Goal: Information Seeking & Learning: Learn about a topic

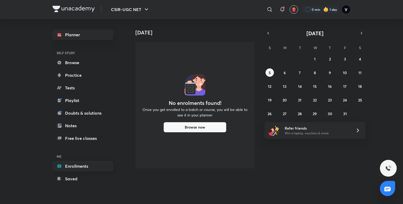
click at [69, 164] on link "Enrollments" at bounding box center [82, 166] width 61 height 10
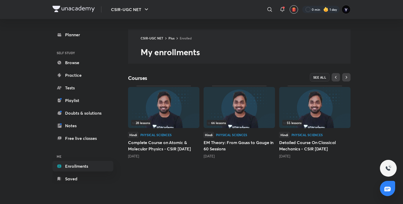
click at [328, 8] on img at bounding box center [325, 9] width 5 height 5
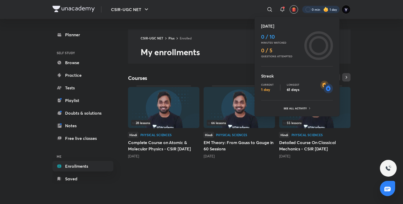
click at [374, 52] on div at bounding box center [201, 102] width 403 height 204
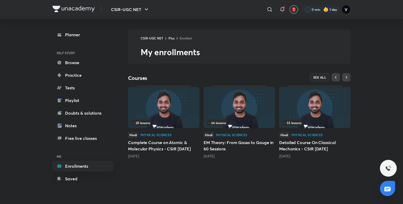
click at [374, 52] on div "CSIR-UGC NET ​ 0 min 1 day Planner SELF STUDY Browse Practice Tests Playlist Do…" at bounding box center [201, 102] width 403 height 204
click at [320, 79] on span "SEE ALL" at bounding box center [319, 77] width 13 height 4
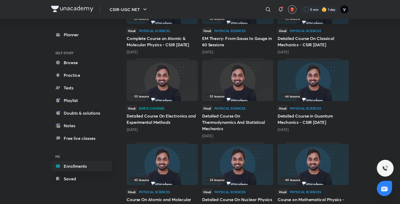
scroll to position [103, 0]
click at [161, 120] on h5 "Detailed Course On Electronics and Experimental Methods" at bounding box center [162, 119] width 71 height 13
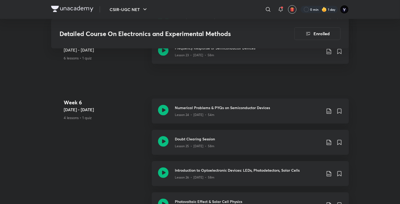
scroll to position [1225, 0]
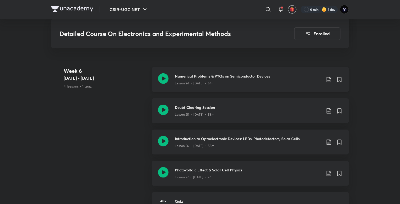
click at [263, 81] on div "Lesson 24 • [DATE] • 54m" at bounding box center [248, 82] width 147 height 7
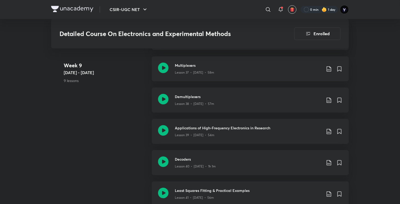
scroll to position [1821, 0]
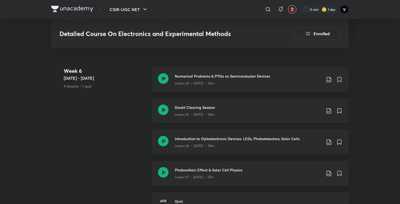
click at [214, 105] on h3 "Doubt Clearing Session" at bounding box center [248, 107] width 147 height 6
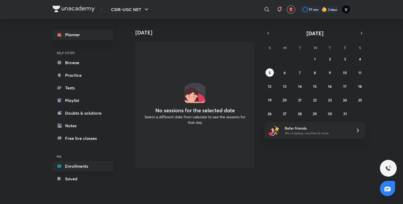
click at [87, 164] on link "Enrollments" at bounding box center [82, 166] width 61 height 10
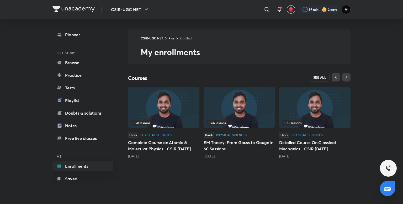
click at [316, 75] on span "SEE ALL" at bounding box center [319, 77] width 13 height 4
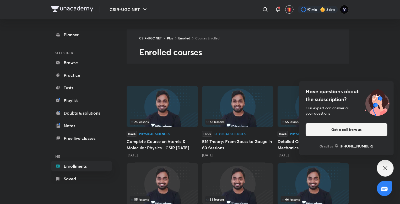
click at [382, 165] on div "Have questions about the subscription? Our expert can answer all your questions…" at bounding box center [385, 168] width 17 height 17
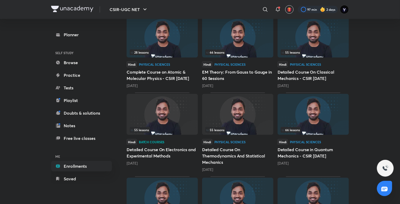
scroll to position [70, 0]
click at [157, 145] on div "Hindi Batch courses Detailed Course On Electronics and Experimental Methods 4 m…" at bounding box center [162, 151] width 71 height 27
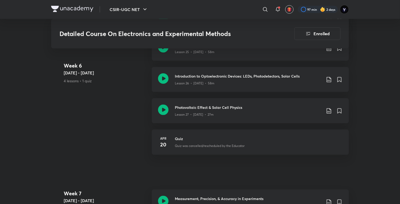
scroll to position [1286, 0]
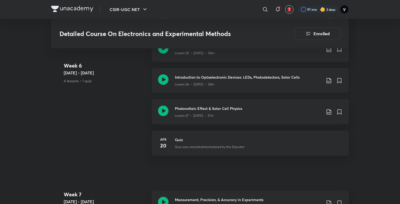
click at [222, 85] on div "Lesson 26 • [DATE] • 58m" at bounding box center [248, 83] width 147 height 7
